Goal: Task Accomplishment & Management: Complete application form

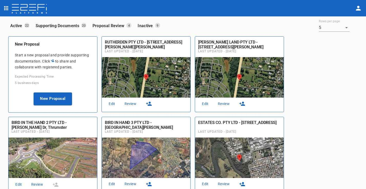
scroll to position [2, 0]
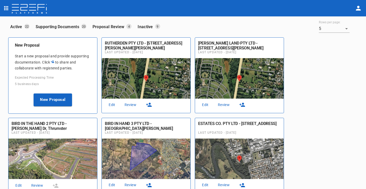
click at [111, 104] on link "Edit" at bounding box center [112, 105] width 16 height 7
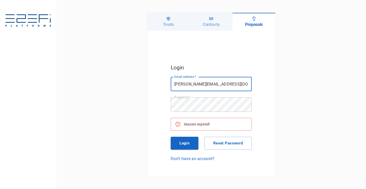
type input "[PERSON_NAME][EMAIL_ADDRESS][DOMAIN_NAME]"
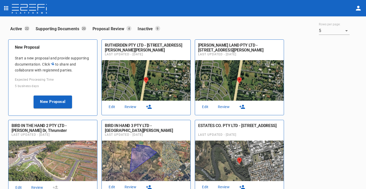
click at [110, 107] on link "Edit" at bounding box center [112, 107] width 16 height 7
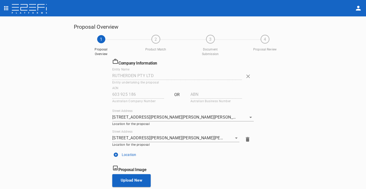
scroll to position [98, 0]
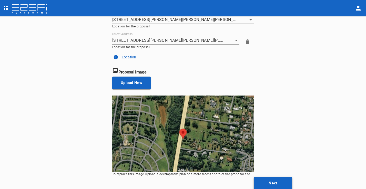
click at [262, 184] on button "Next" at bounding box center [273, 183] width 38 height 13
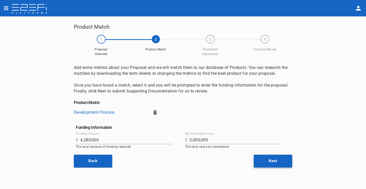
click at [261, 159] on button "Next" at bounding box center [273, 161] width 38 height 13
